Goal: Task Accomplishment & Management: Use online tool/utility

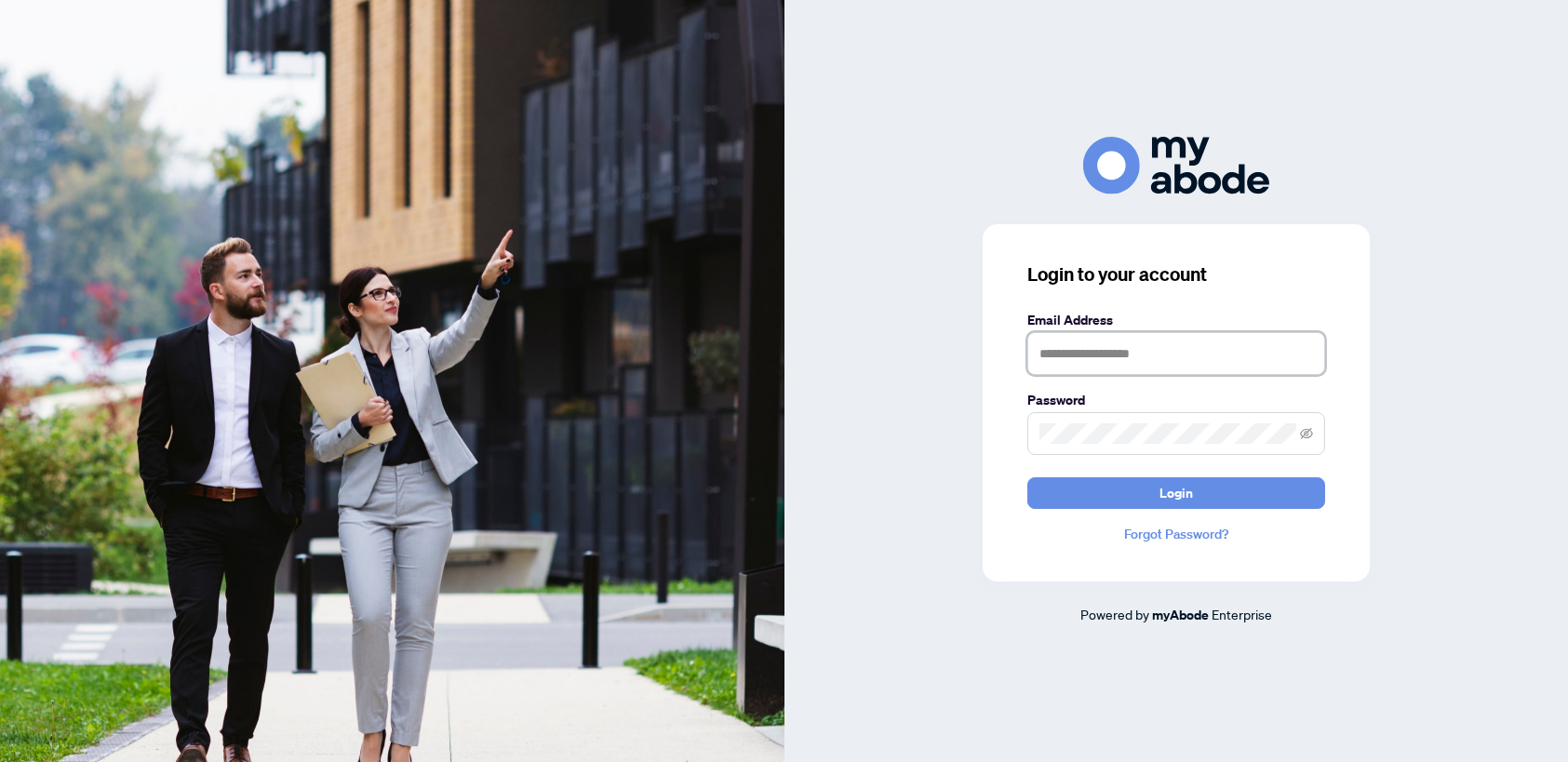
click at [1118, 357] on input "text" at bounding box center [1176, 353] width 298 height 43
type input "**********"
click at [1175, 491] on span "Login" at bounding box center [1175, 492] width 34 height 30
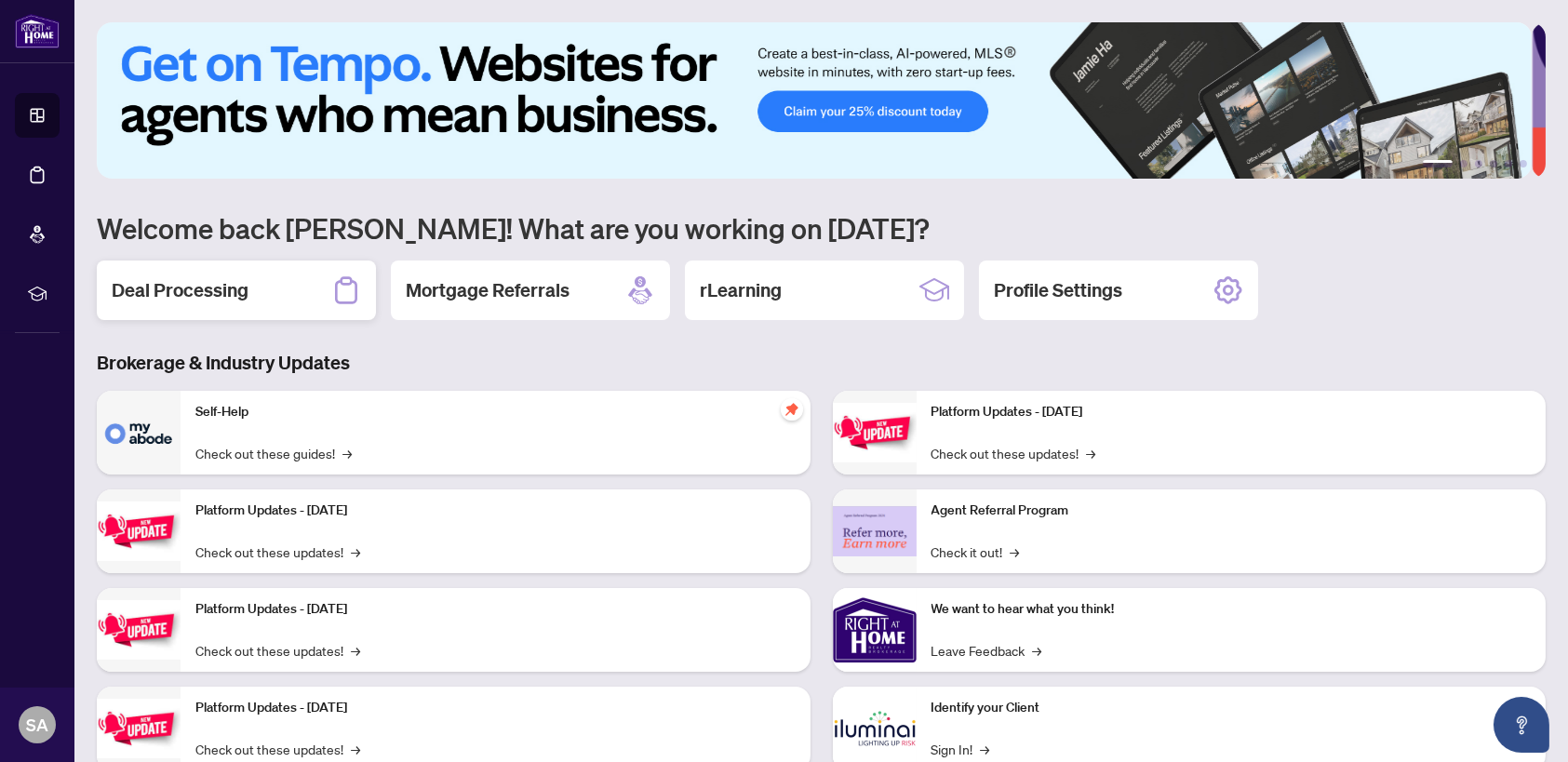
click at [205, 297] on h2 "Deal Processing" at bounding box center [180, 290] width 136 height 26
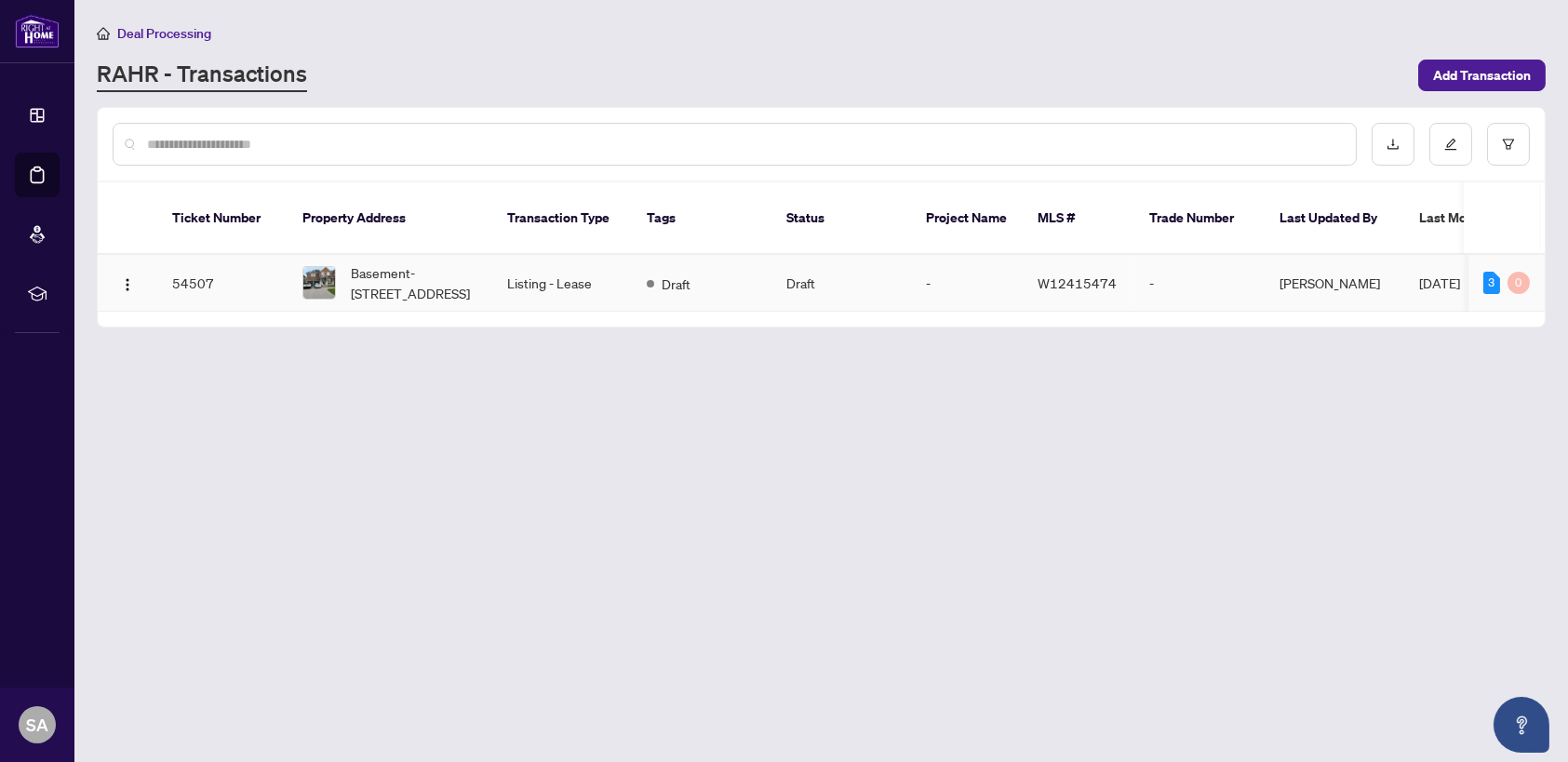
click at [555, 261] on td "Listing - Lease" at bounding box center [562, 282] width 139 height 57
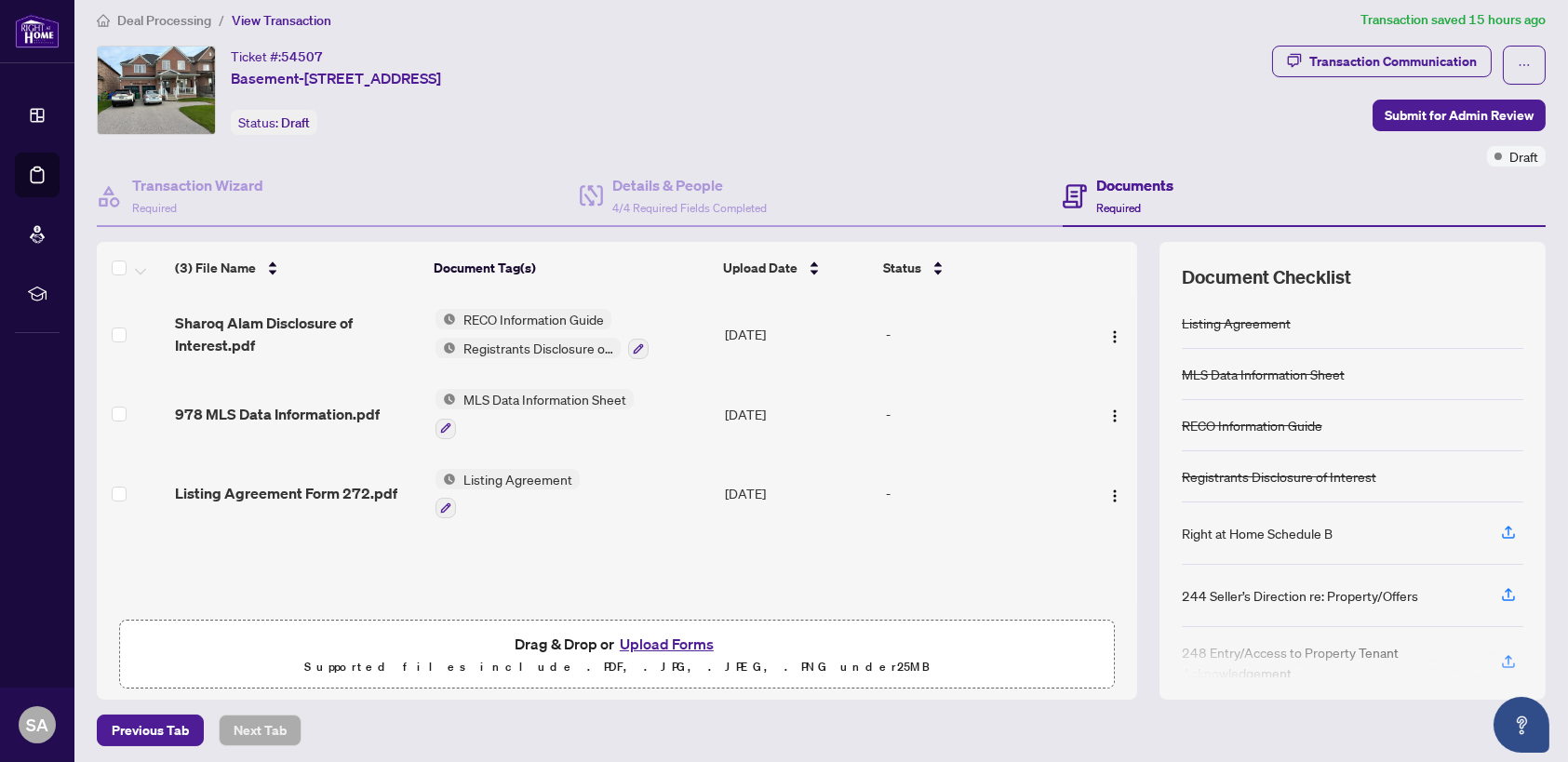
scroll to position [16, 0]
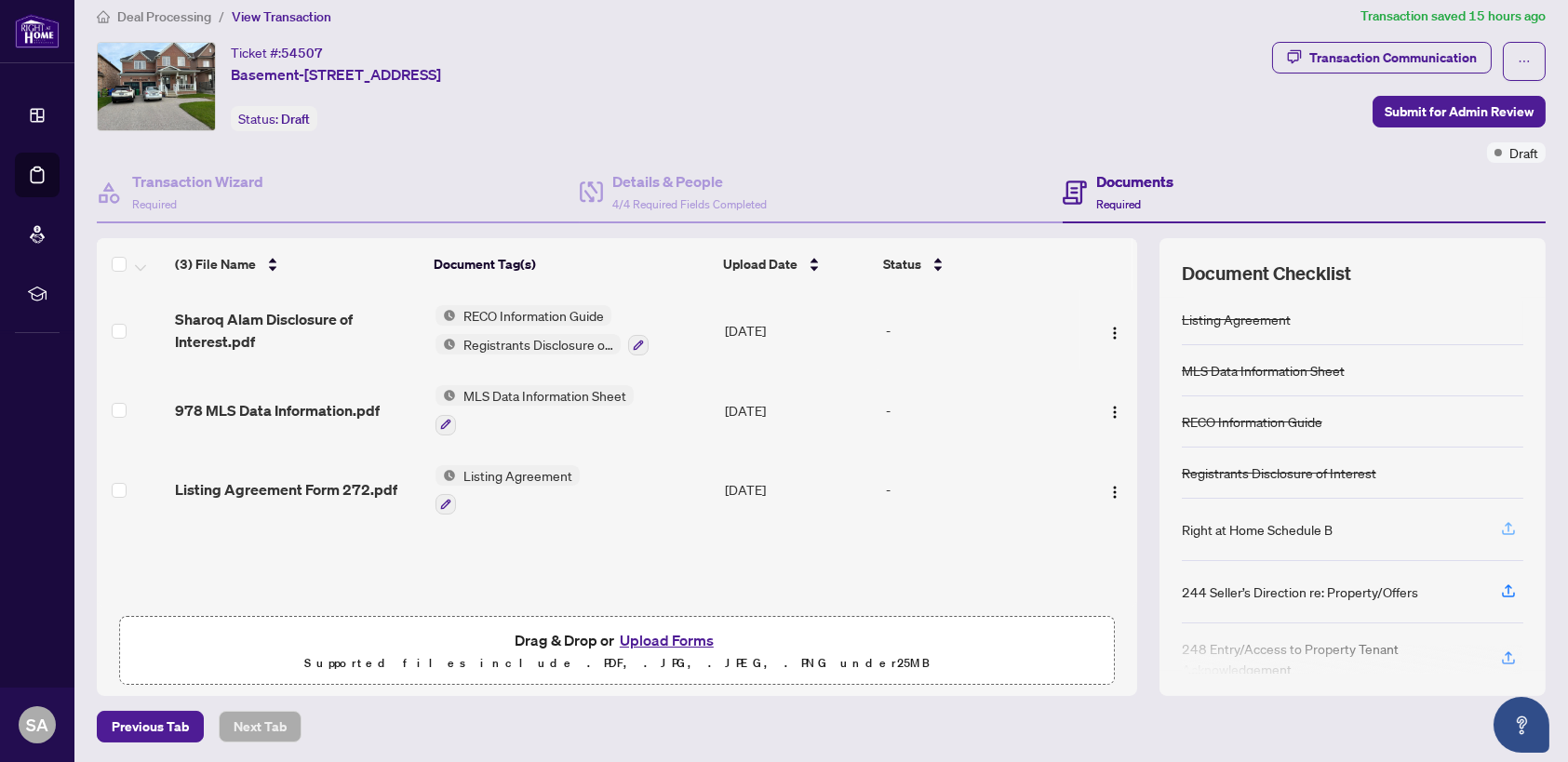
click at [1500, 527] on icon "button" at bounding box center [1508, 528] width 16 height 16
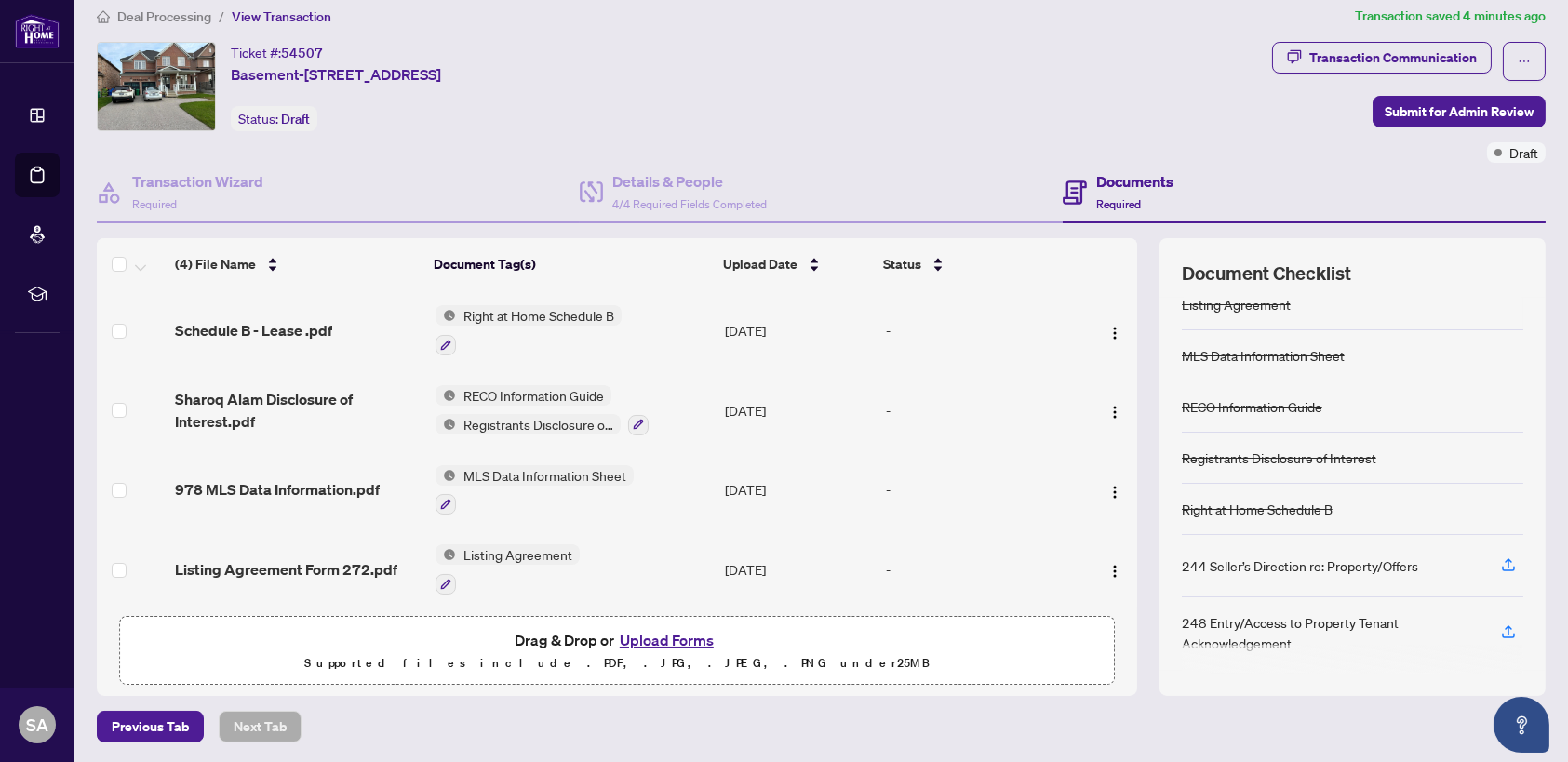
scroll to position [6, 0]
